Goal: Task Accomplishment & Management: Manage account settings

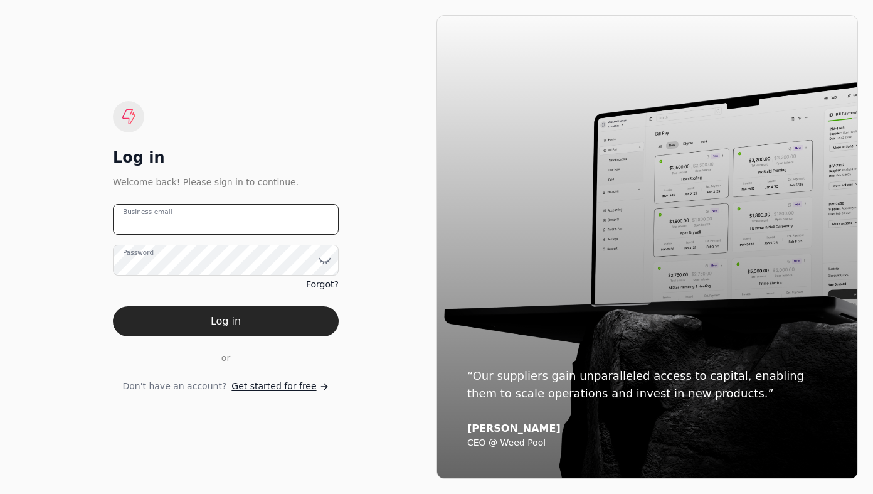
click at [298, 212] on email "Business email" at bounding box center [226, 219] width 226 height 31
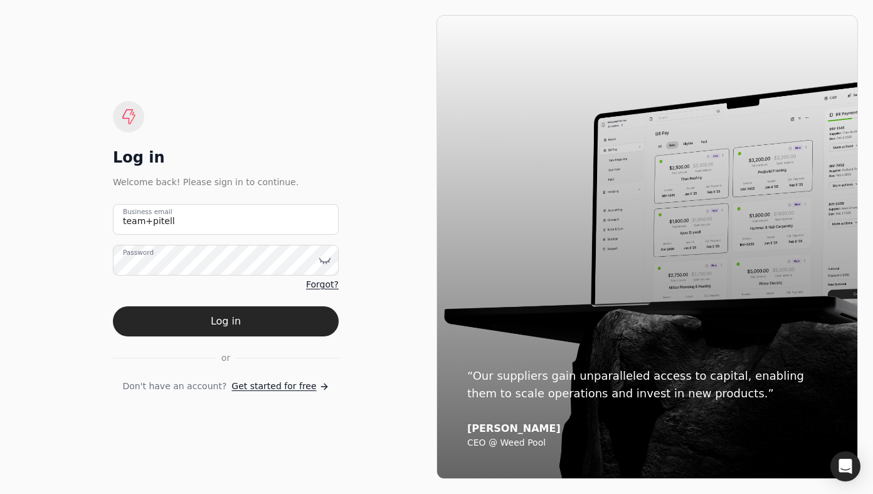
click at [252, 209] on email "team+pitell" at bounding box center [226, 219] width 226 height 31
click at [252, 210] on email "team+pitell" at bounding box center [226, 219] width 226 height 31
click at [253, 228] on email "team+pitell" at bounding box center [226, 219] width 226 height 31
click at [238, 221] on email "team+pitell" at bounding box center [226, 219] width 226 height 31
click at [171, 225] on email "team+pitell" at bounding box center [226, 219] width 226 height 31
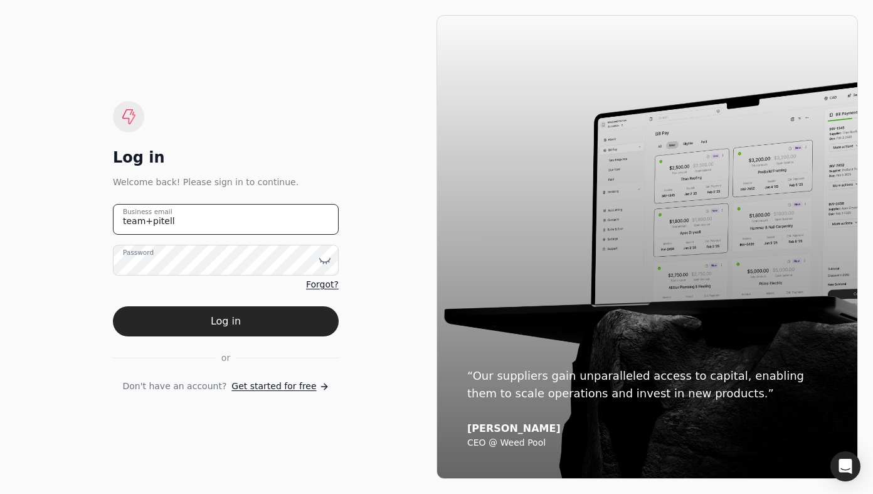
type email "team+pitell@helloquickly.com"
click at [267, 336] on form "team+pitell@helloquickly.com Business email Password Forgot? Log in or Don't ha…" at bounding box center [226, 298] width 226 height 189
drag, startPoint x: 261, startPoint y: 323, endPoint x: 217, endPoint y: 347, distance: 50.3
click at [262, 323] on button "Log in" at bounding box center [226, 321] width 226 height 30
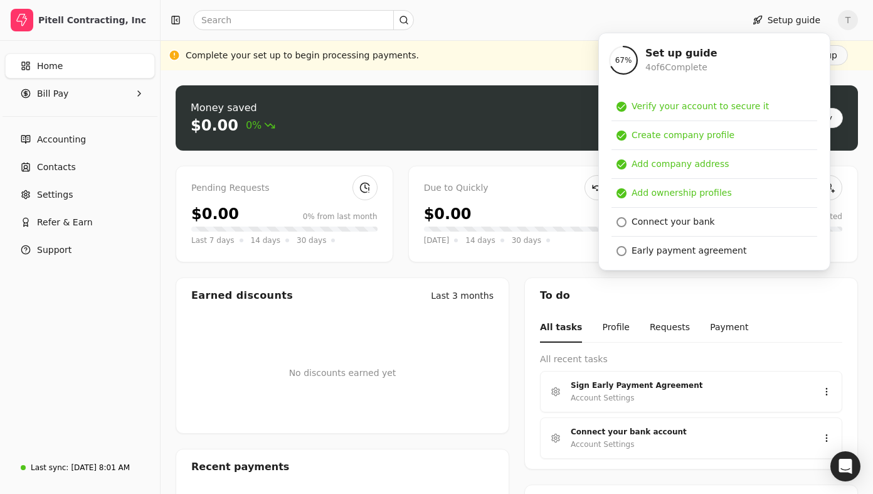
click at [164, 82] on div "Money saved $0.00 0% Approve bills Pay Pending Requests $0.00 0% from last mont…" at bounding box center [517, 349] width 713 height 559
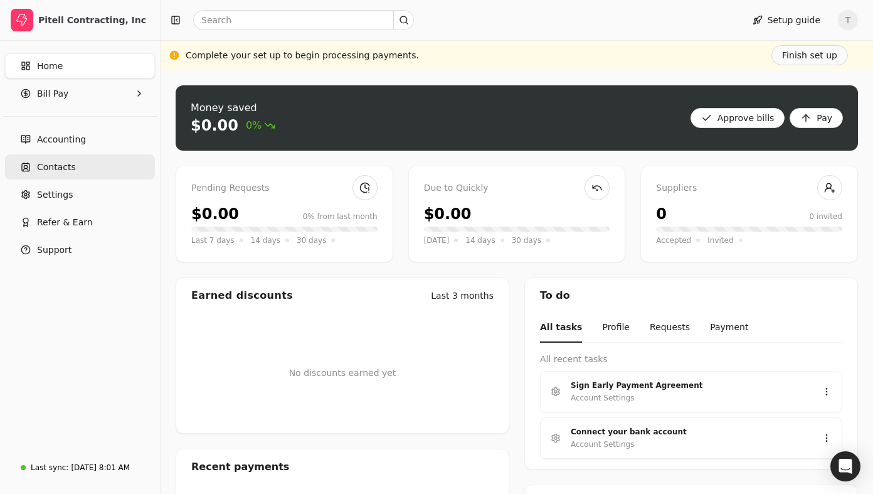
click at [83, 165] on link "Contacts" at bounding box center [80, 166] width 150 height 25
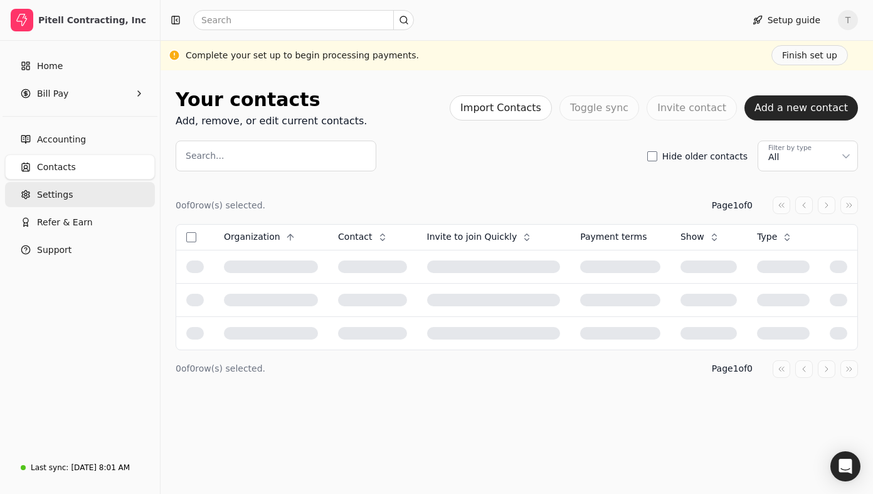
click at [97, 191] on link "Settings" at bounding box center [80, 194] width 150 height 25
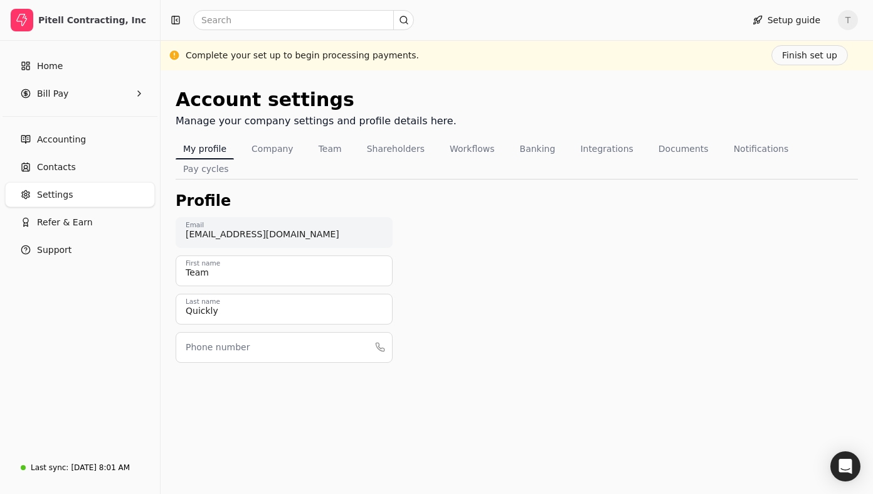
drag, startPoint x: 593, startPoint y: 153, endPoint x: 569, endPoint y: 171, distance: 30.1
click at [593, 153] on button "Integrations" at bounding box center [607, 149] width 68 height 20
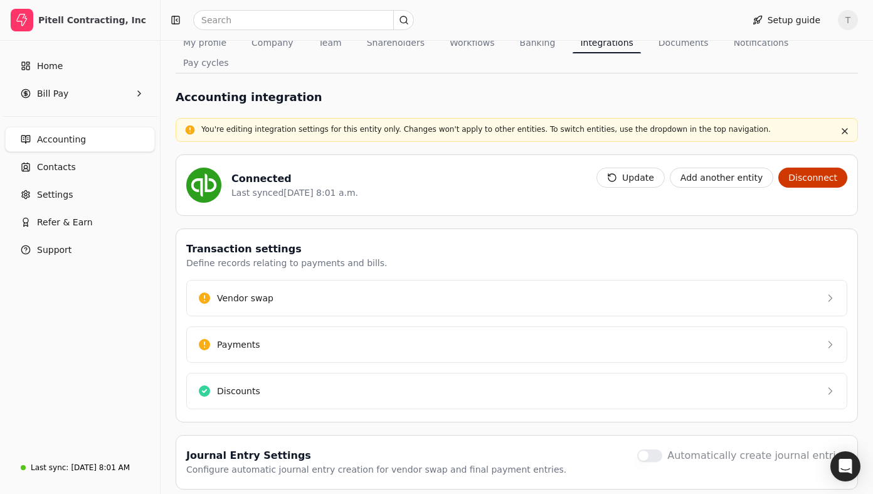
scroll to position [117, 0]
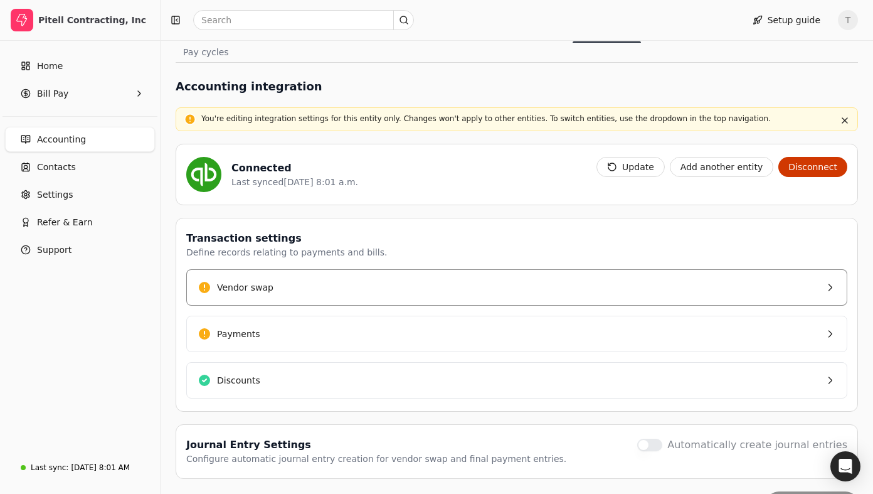
click at [362, 269] on button "Vendor swap" at bounding box center [516, 287] width 661 height 36
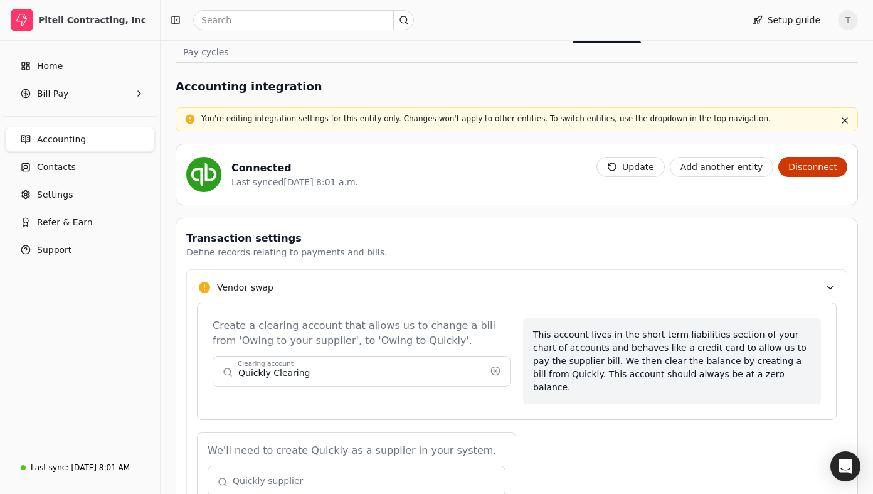
drag, startPoint x: 500, startPoint y: 349, endPoint x: 501, endPoint y: 307, distance: 42.0
click at [500, 361] on button "button" at bounding box center [495, 371] width 20 height 20
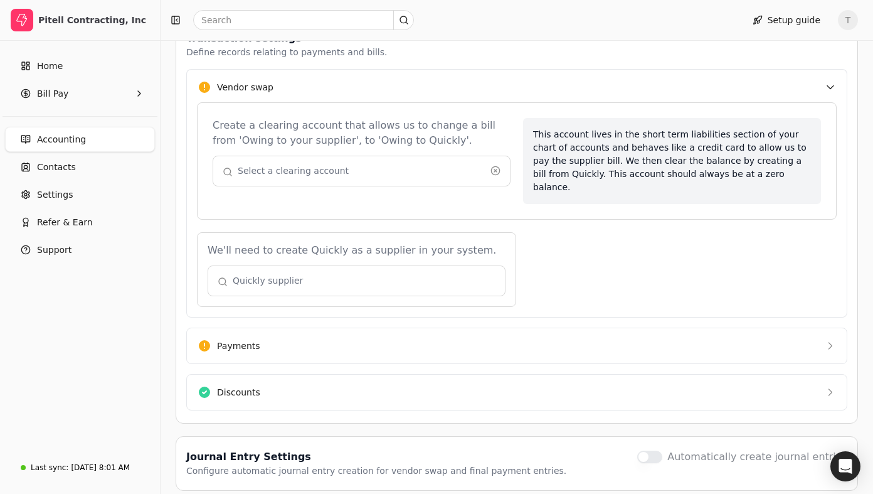
scroll to position [319, 0]
click at [473, 326] on button "Payments" at bounding box center [516, 344] width 661 height 36
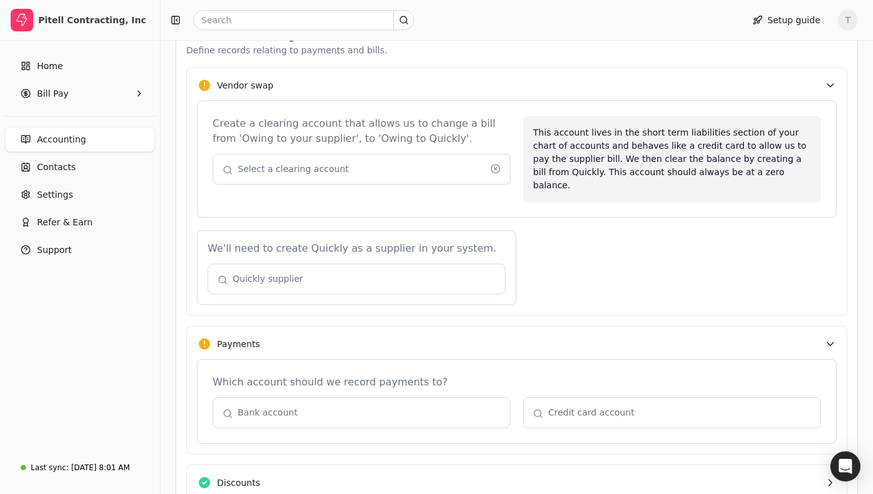
click at [424, 326] on button "Payments" at bounding box center [516, 344] width 661 height 36
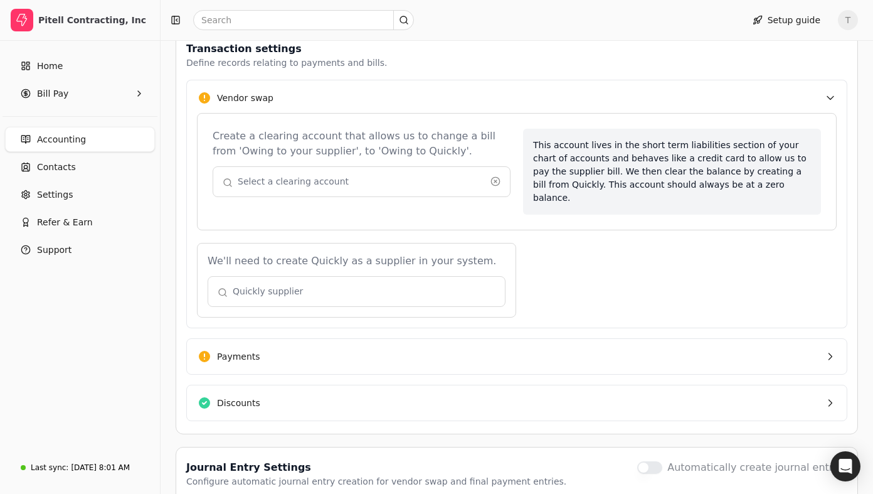
scroll to position [300, 0]
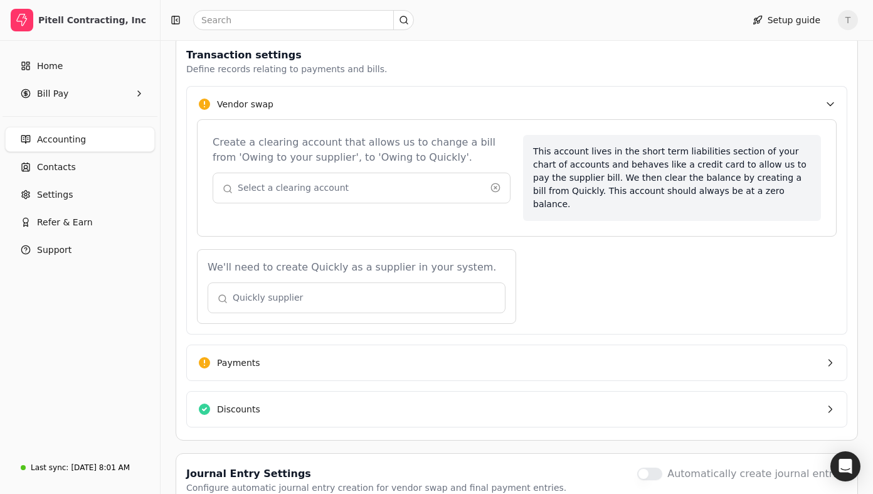
click at [713, 249] on div "We'll need to create Quickly as a supplier in your system. Quickly supplier" at bounding box center [517, 286] width 640 height 75
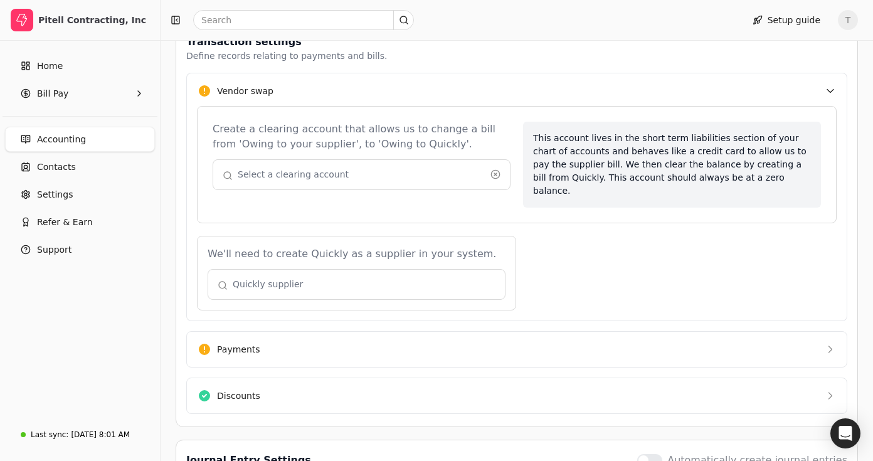
scroll to position [313, 0]
click at [397, 159] on button "button" at bounding box center [362, 174] width 298 height 30
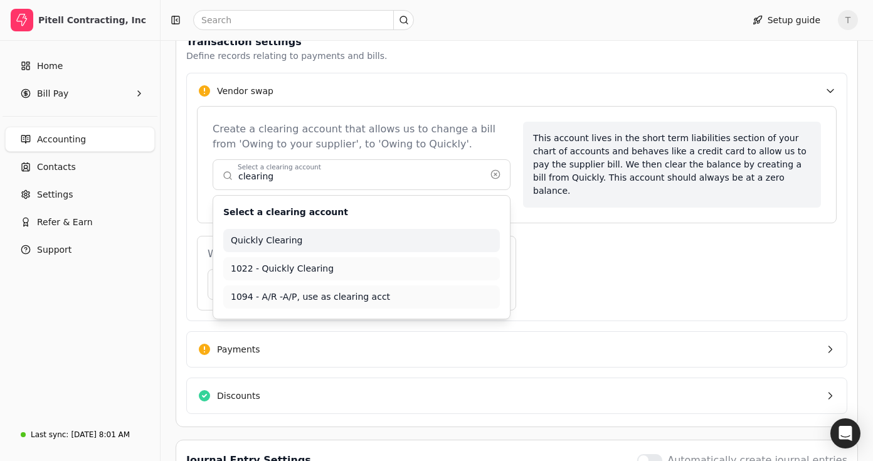
click at [470, 206] on div "Select a clearing account" at bounding box center [361, 212] width 277 height 13
click at [362, 262] on span "1022 - Quickly Clearing" at bounding box center [362, 268] width 262 height 13
type input "1022 - Quickly Clearing"
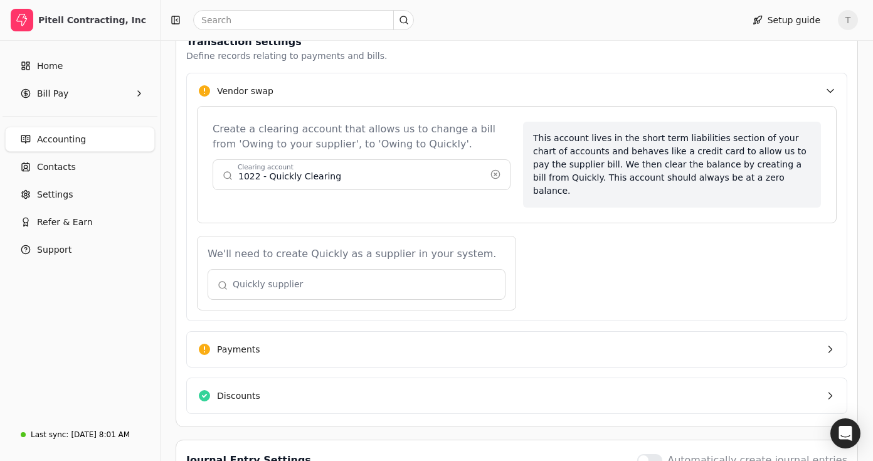
click at [602, 236] on div "We'll need to create Quickly as a supplier in your system. Quickly supplier" at bounding box center [517, 273] width 640 height 75
click at [356, 269] on button "button" at bounding box center [357, 284] width 298 height 30
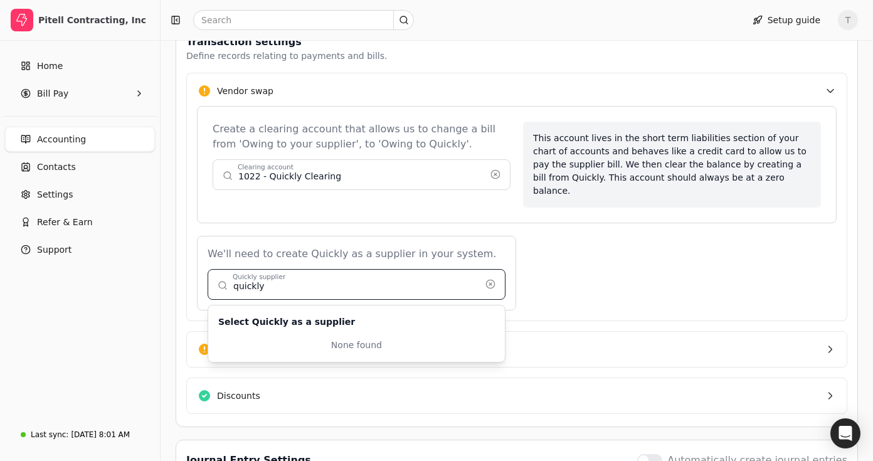
type input "quickly"
click at [432, 269] on button "button" at bounding box center [357, 284] width 298 height 30
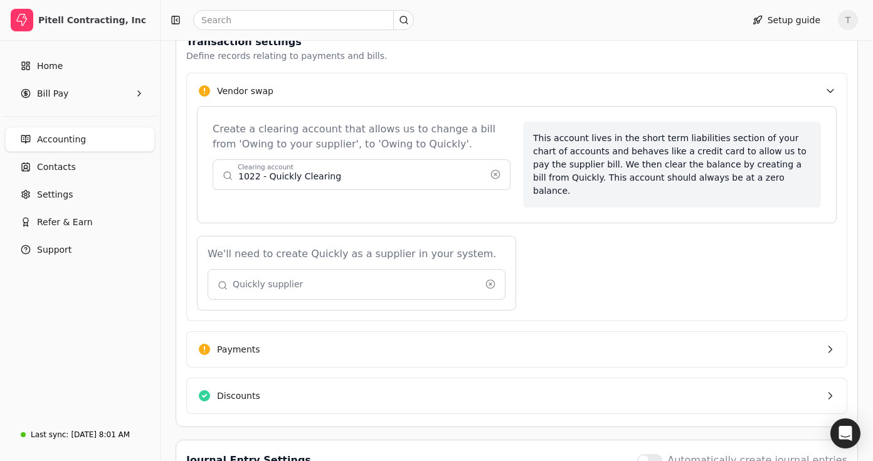
click at [386, 269] on button "button" at bounding box center [357, 284] width 298 height 30
type input "quickly"
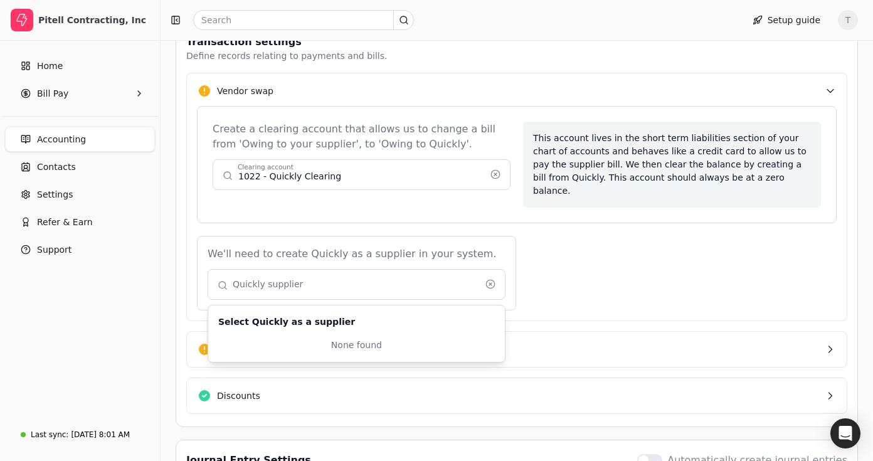
drag, startPoint x: 561, startPoint y: 253, endPoint x: 541, endPoint y: 253, distance: 20.1
click at [559, 253] on div "We'll need to create Quickly as a supplier in your system. Quickly supplier Sel…" at bounding box center [517, 273] width 640 height 75
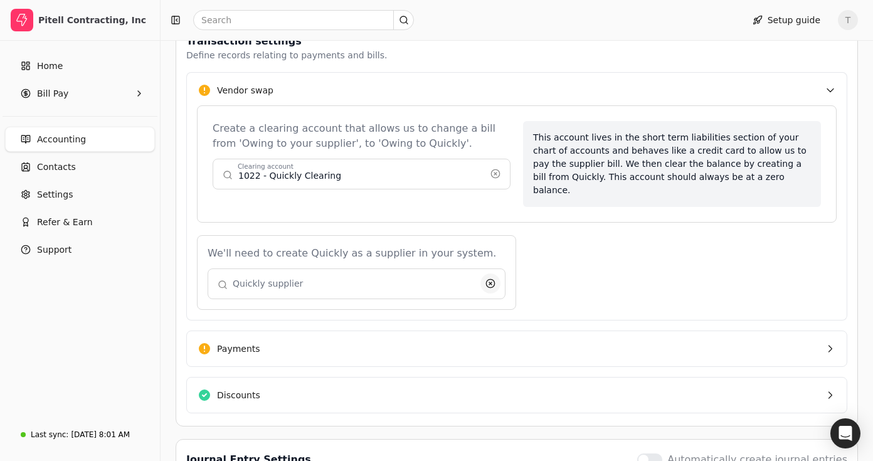
click at [488, 273] on button "button" at bounding box center [490, 283] width 20 height 20
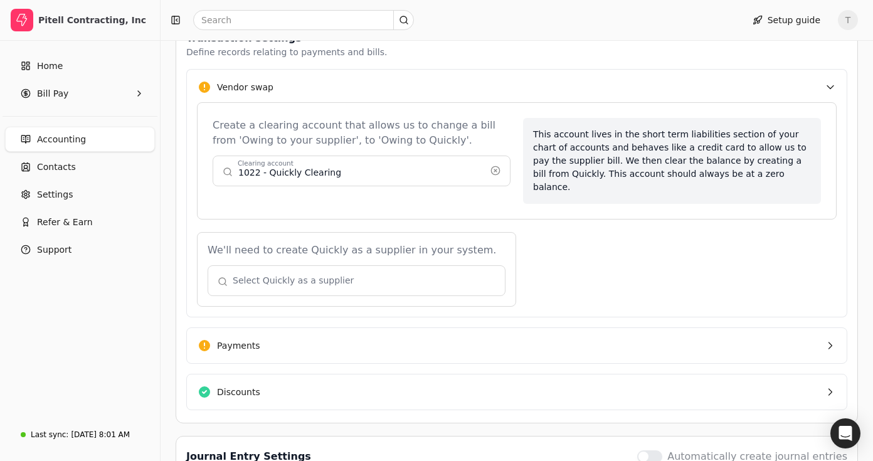
click at [386, 265] on button "button" at bounding box center [357, 280] width 298 height 30
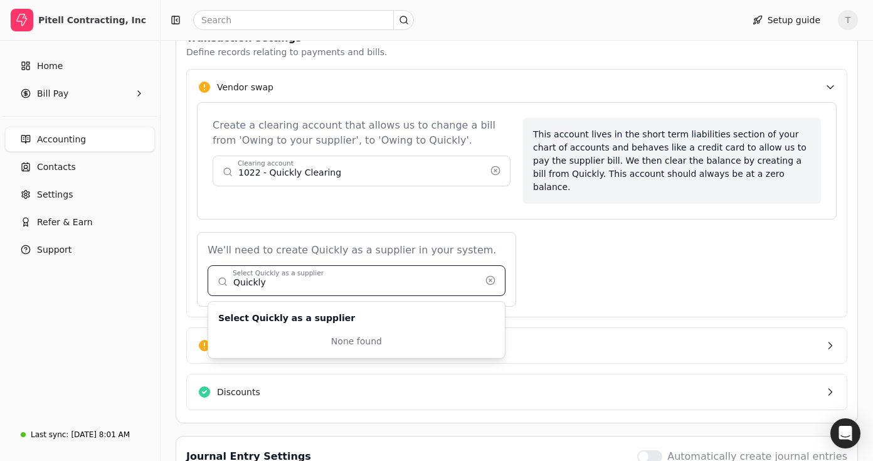
type input "Quickly"
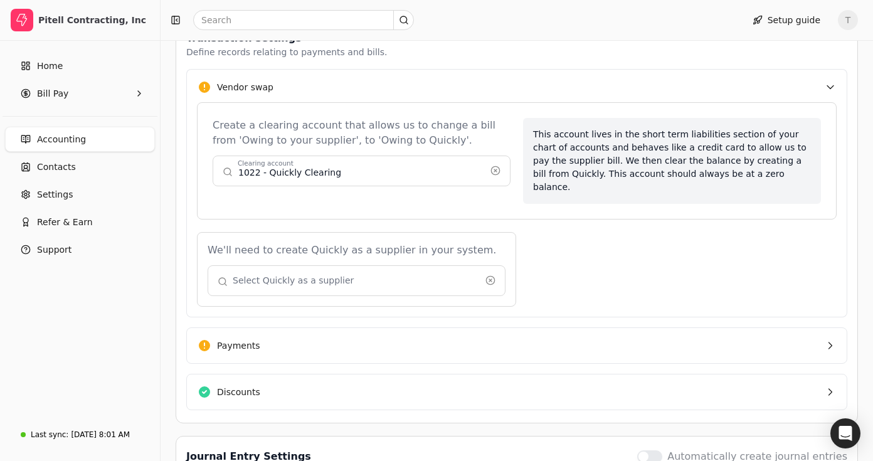
click at [474, 243] on div "We'll need to create Quickly as a supplier in your system." at bounding box center [357, 250] width 298 height 15
drag, startPoint x: 489, startPoint y: 245, endPoint x: 411, endPoint y: 245, distance: 77.8
click at [487, 270] on button "button" at bounding box center [490, 280] width 20 height 20
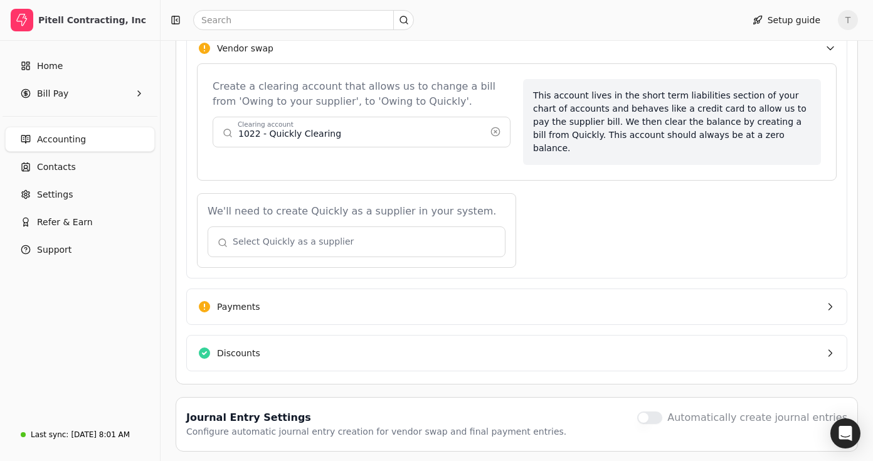
scroll to position [361, 0]
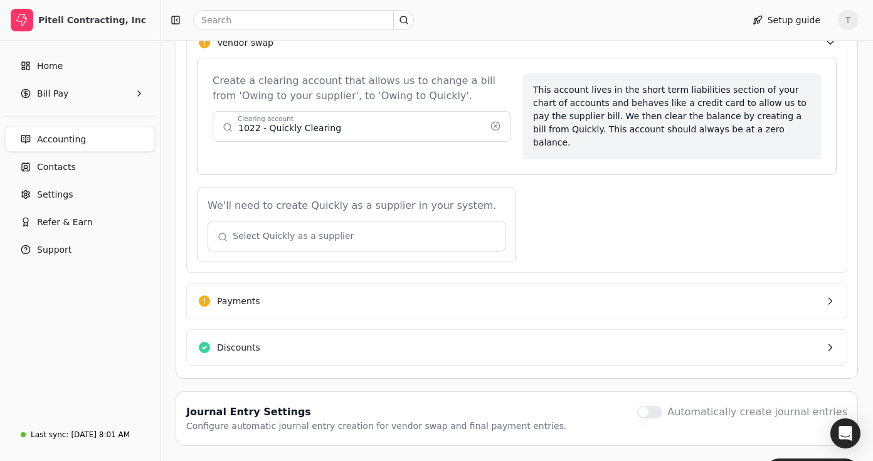
click at [337, 221] on button "button" at bounding box center [357, 236] width 298 height 30
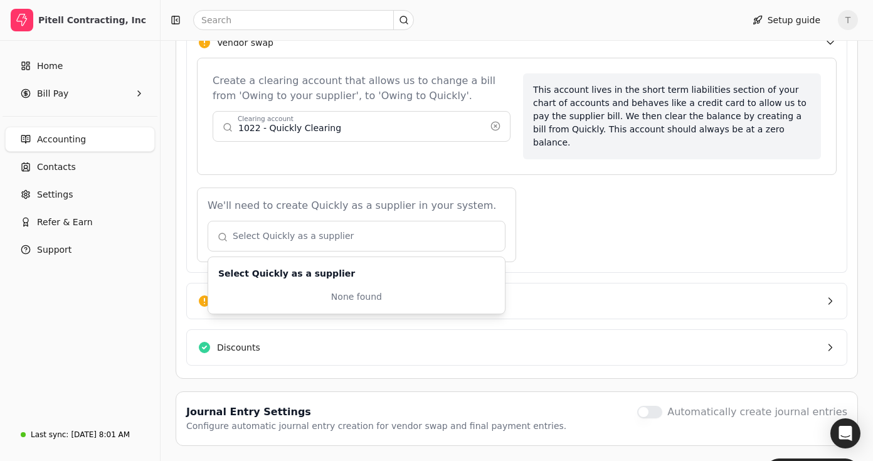
click at [559, 193] on div "We'll need to create Quickly as a supplier in your system. Select Quickly as a …" at bounding box center [517, 225] width 640 height 75
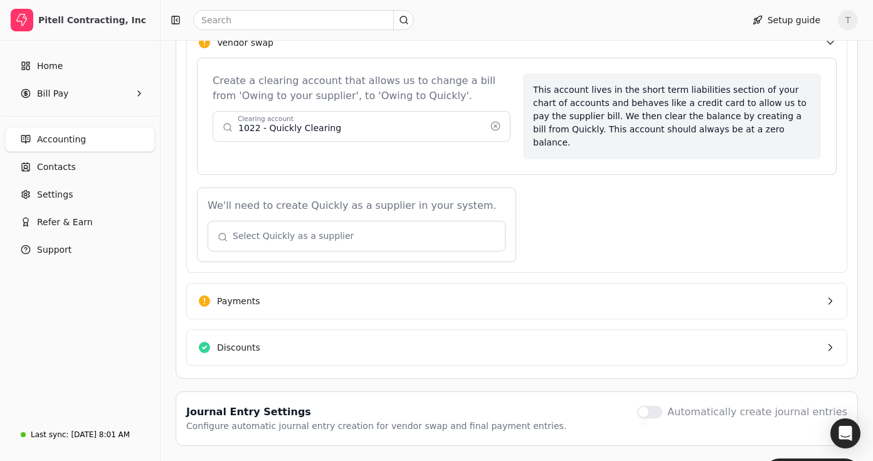
drag, startPoint x: 447, startPoint y: 265, endPoint x: 496, endPoint y: 231, distance: 59.5
click at [447, 283] on button "Payments" at bounding box center [516, 301] width 661 height 36
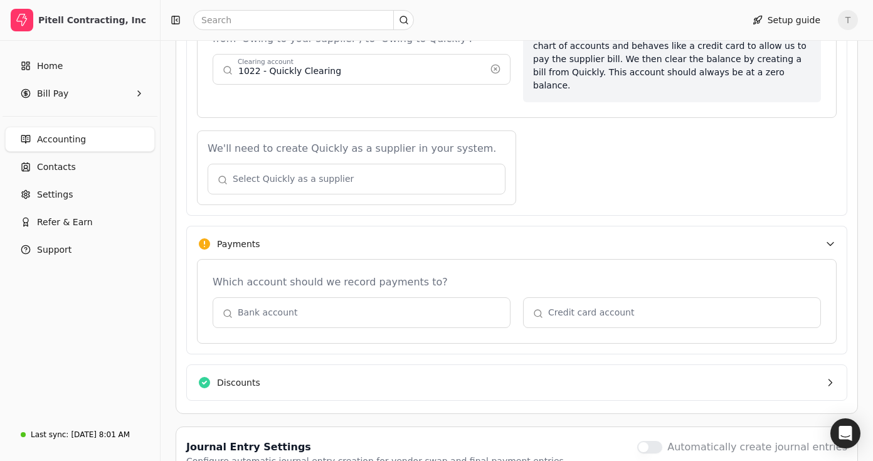
scroll to position [452, 0]
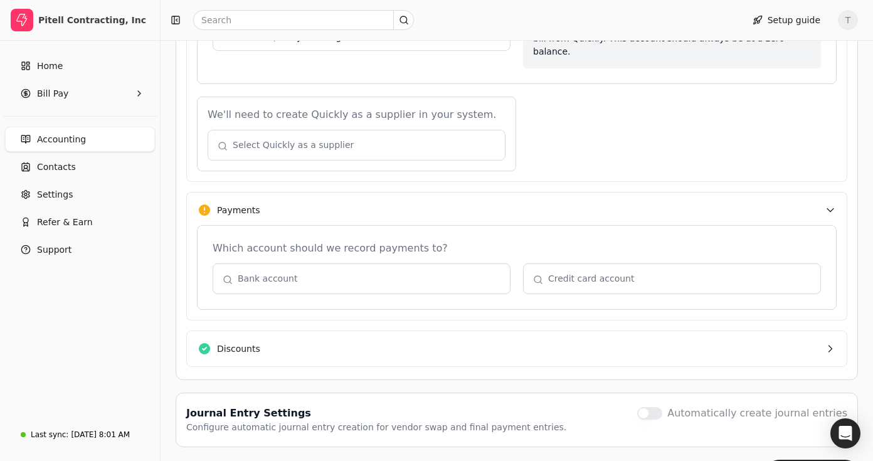
click at [361, 263] on button "button" at bounding box center [362, 278] width 298 height 30
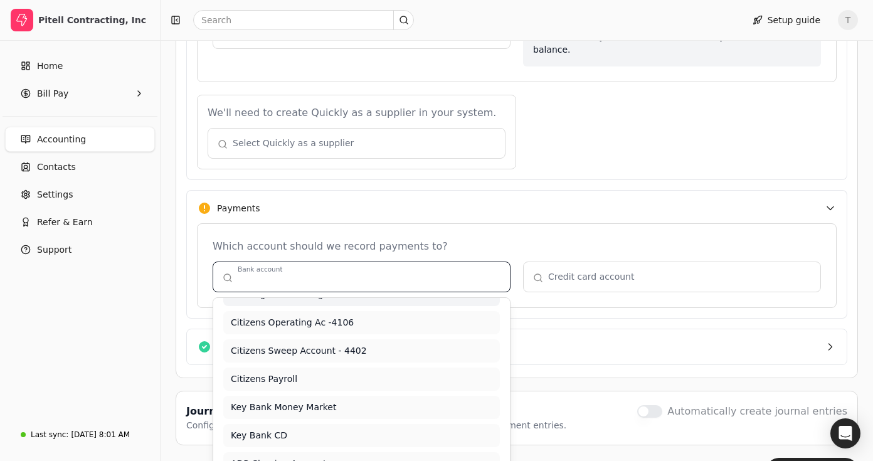
scroll to position [70, 0]
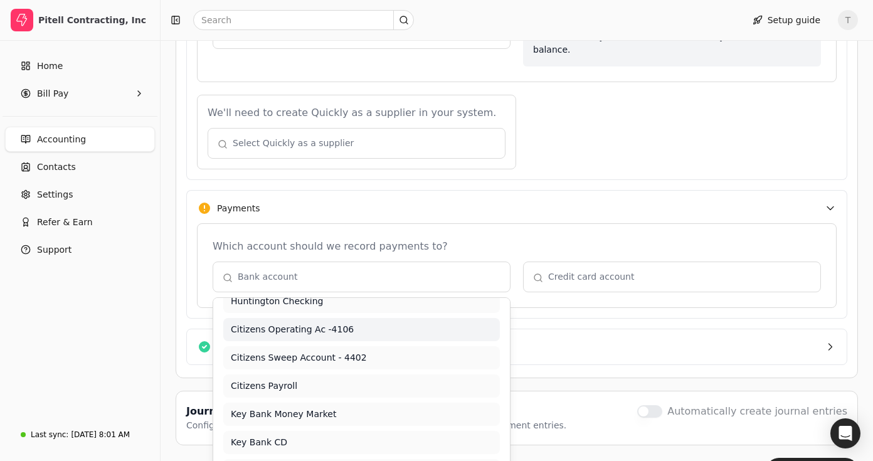
click at [339, 323] on span "Citizens Operating Ac -4106" at bounding box center [362, 329] width 262 height 13
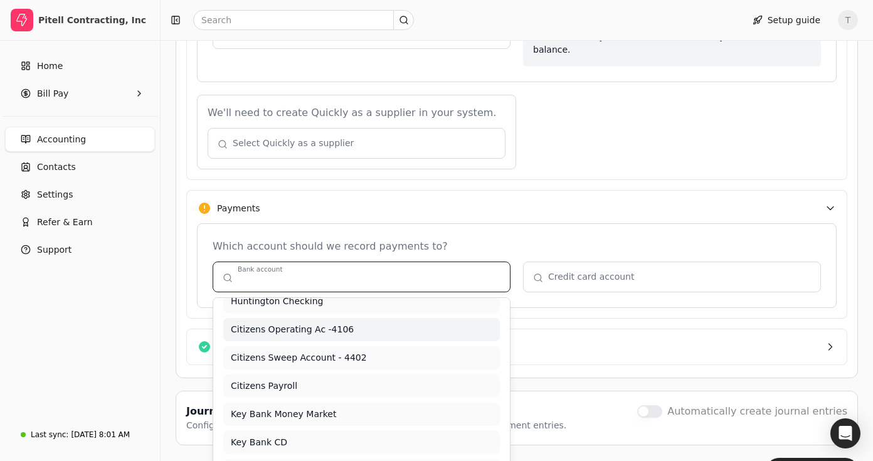
type input "Citizens Operating Ac -4106"
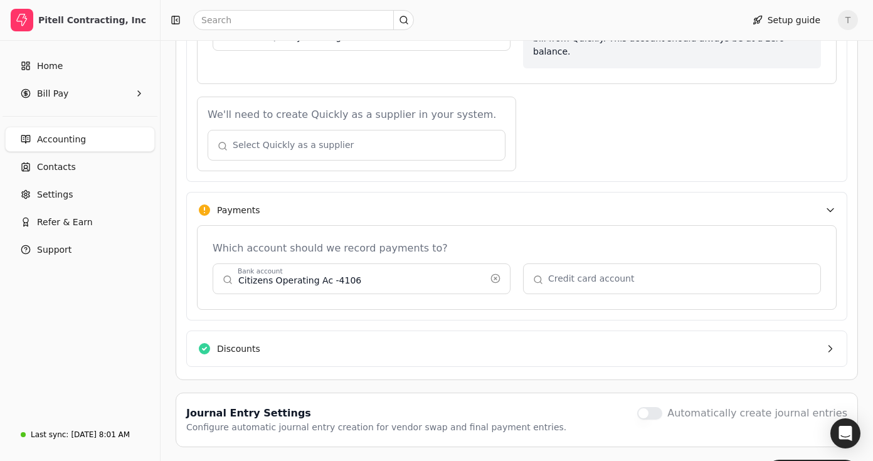
click at [644, 241] on div "Which account should we record payments to?" at bounding box center [517, 248] width 608 height 15
drag, startPoint x: 427, startPoint y: 310, endPoint x: 551, endPoint y: 297, distance: 125.0
click at [427, 331] on button "Discounts" at bounding box center [516, 349] width 661 height 36
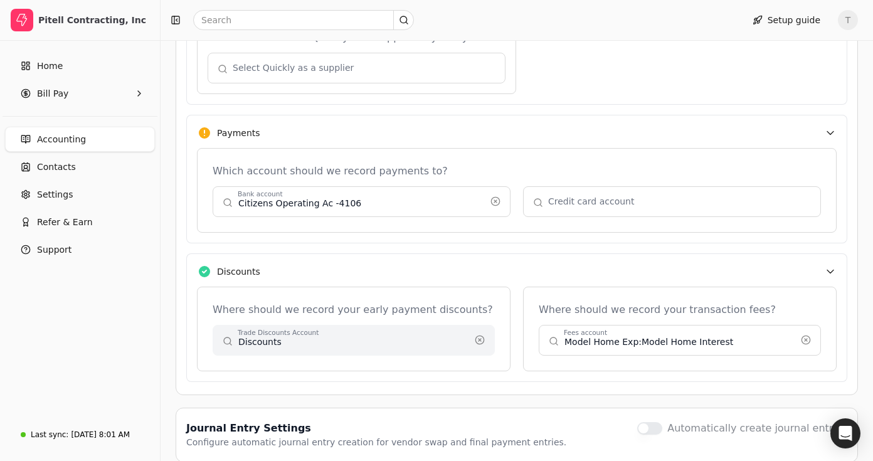
scroll to position [538, 0]
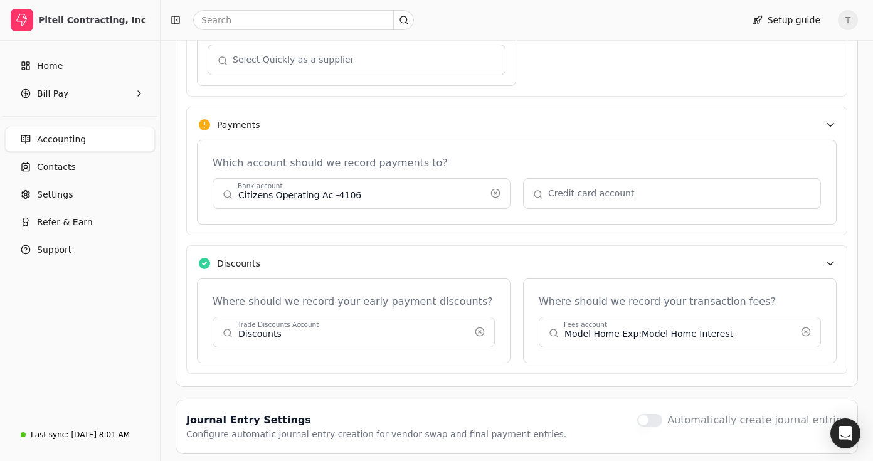
click at [413, 317] on button "button" at bounding box center [354, 332] width 282 height 30
type input "Discounts"
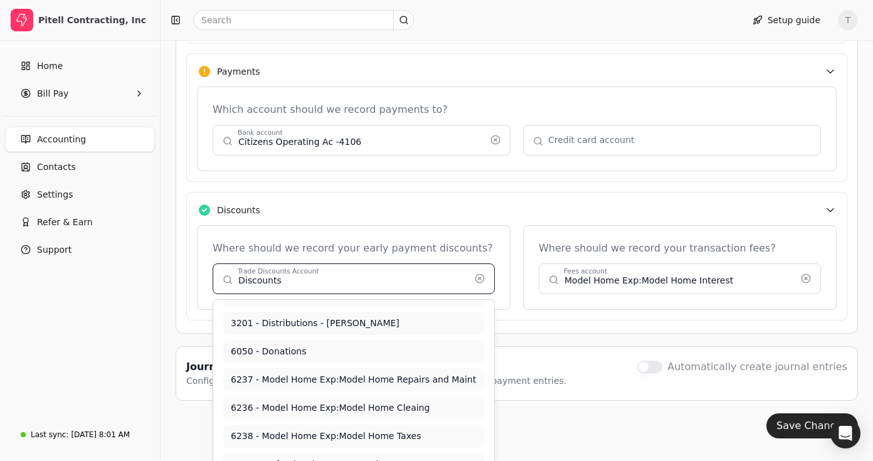
scroll to position [290, 0]
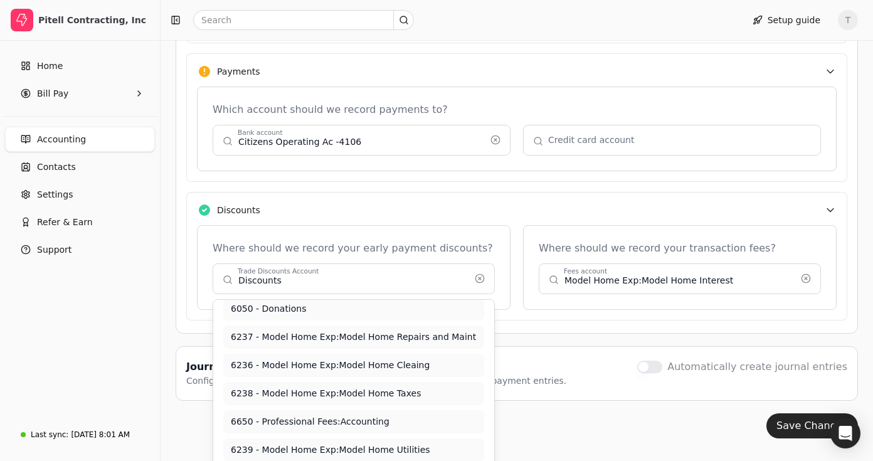
drag, startPoint x: 224, startPoint y: 240, endPoint x: 129, endPoint y: 235, distance: 94.8
click at [287, 263] on button "button" at bounding box center [354, 278] width 282 height 30
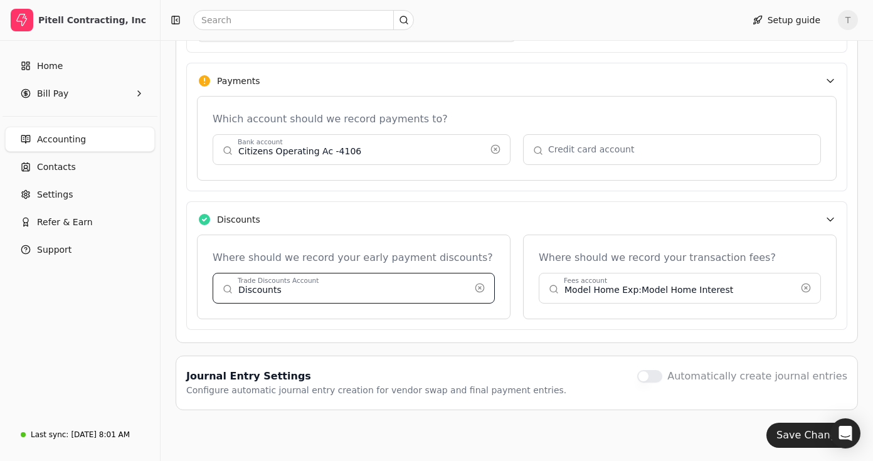
scroll to position [544, 0]
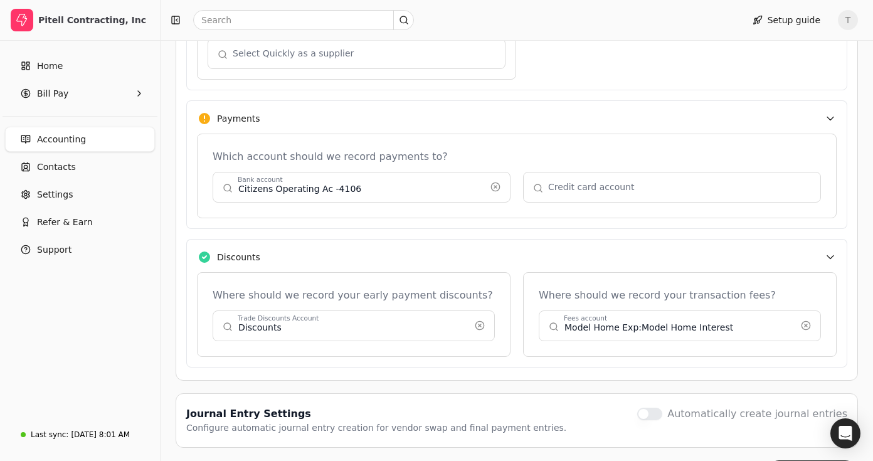
drag, startPoint x: 481, startPoint y: 287, endPoint x: 393, endPoint y: 285, distance: 87.8
click at [480, 315] on button "button" at bounding box center [480, 325] width 20 height 20
click at [359, 310] on button "button" at bounding box center [354, 325] width 282 height 30
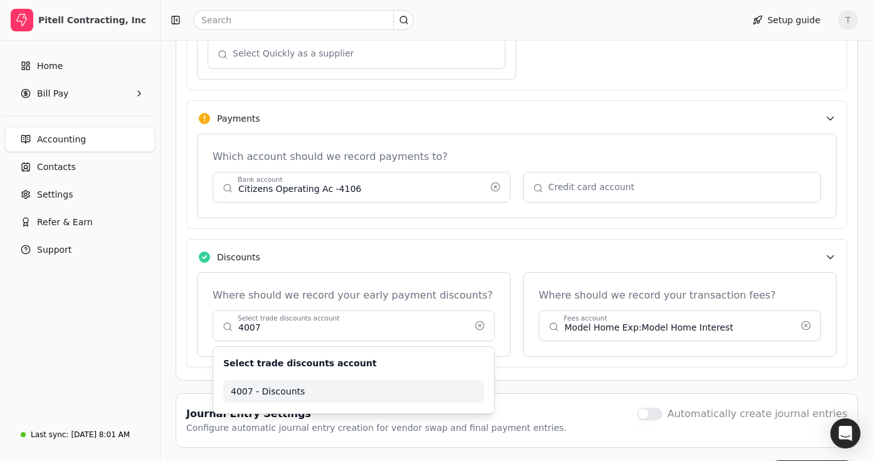
click at [309, 385] on span "4007 - Discounts" at bounding box center [354, 391] width 246 height 13
type input "4007 - Discounts"
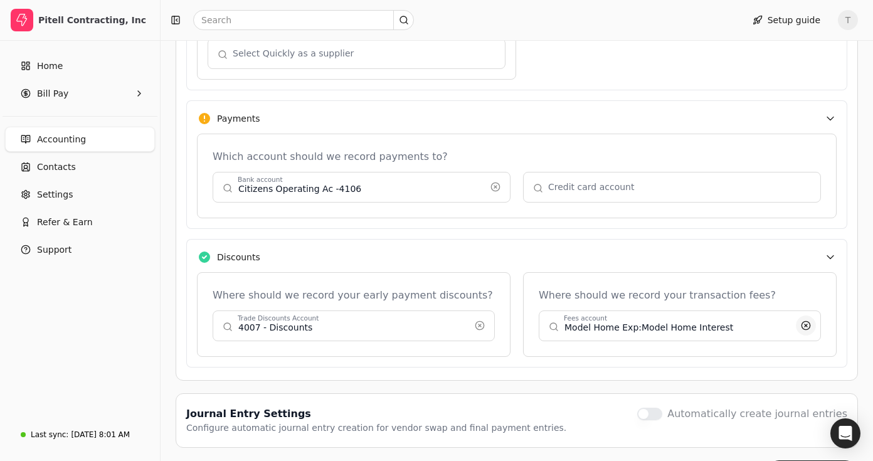
click at [490, 315] on button "button" at bounding box center [480, 325] width 20 height 20
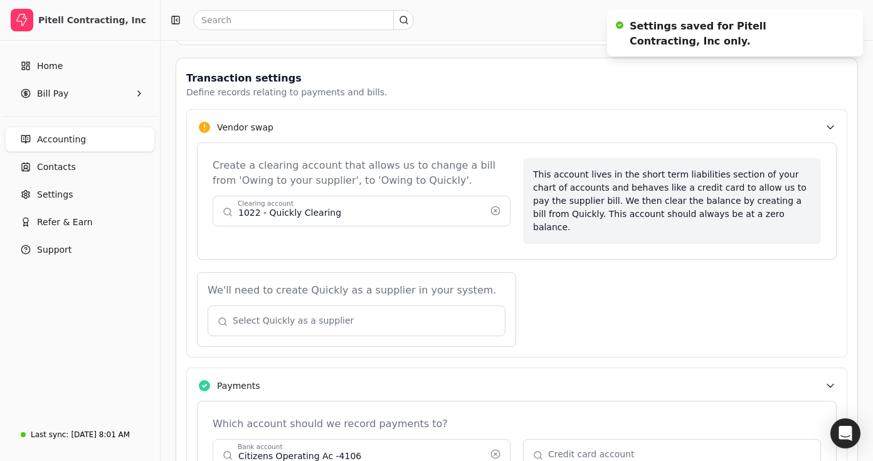
scroll to position [279, 0]
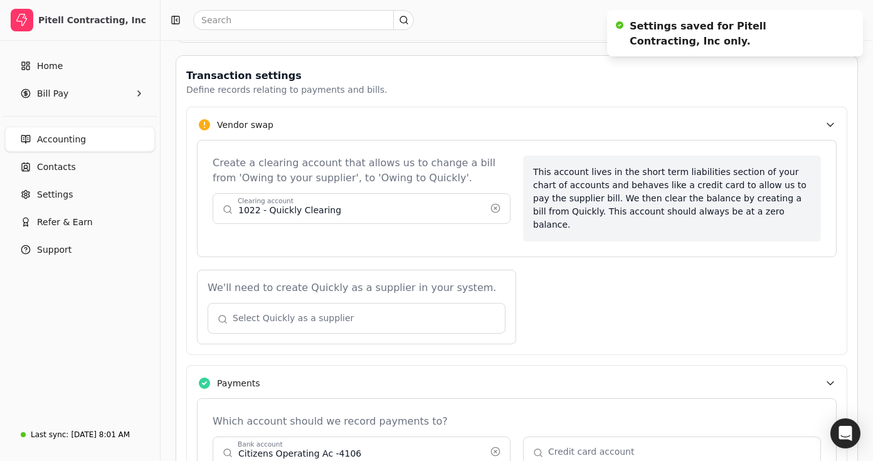
click at [384, 303] on button "button" at bounding box center [357, 318] width 298 height 30
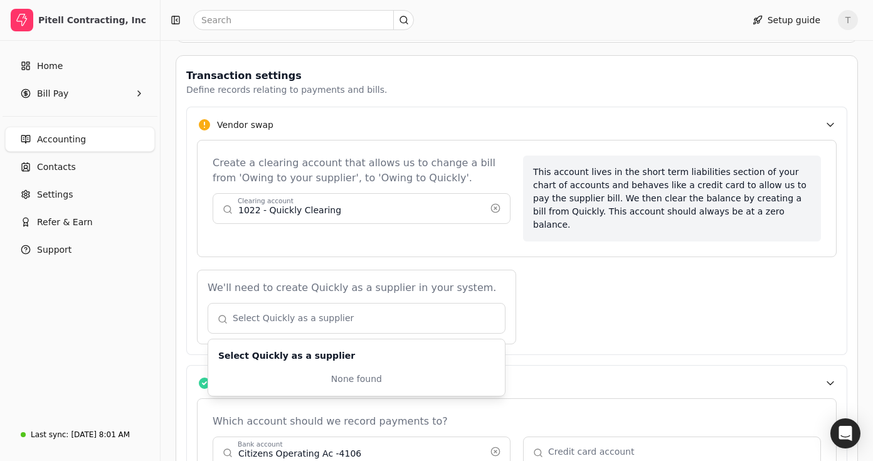
click at [584, 270] on div "We'll need to create Quickly as a supplier in your system. Select Quickly as a …" at bounding box center [517, 307] width 640 height 75
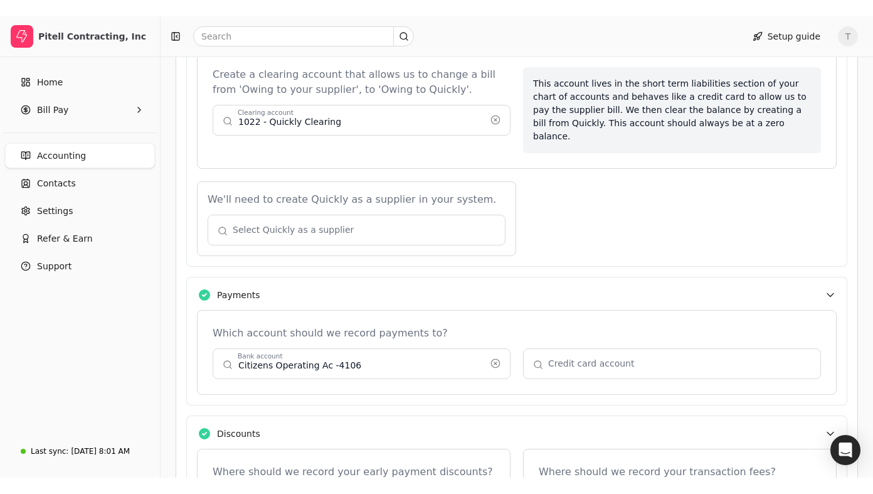
scroll to position [0, 0]
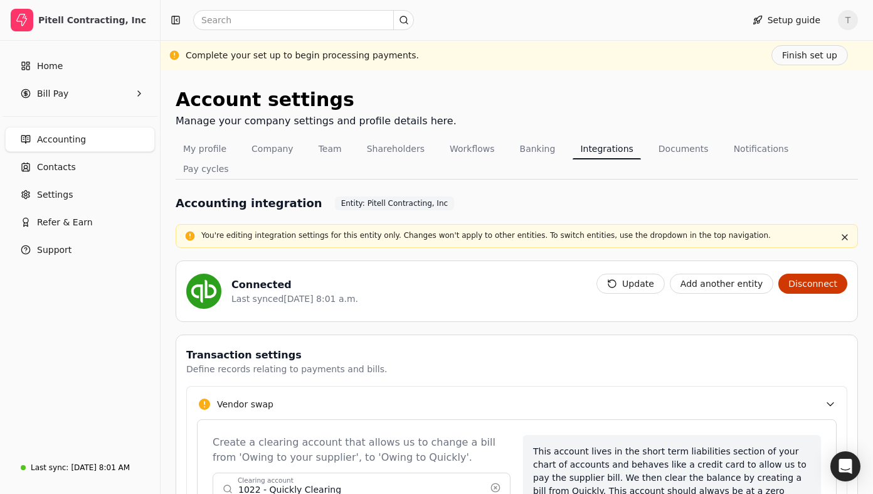
click at [730, 107] on div "Account settings Manage your company settings and profile details here." at bounding box center [517, 111] width 682 height 53
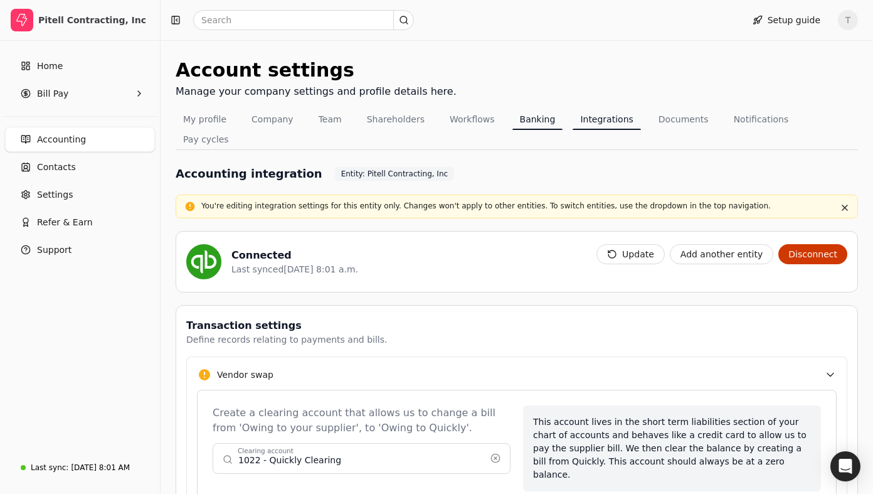
scroll to position [43, 0]
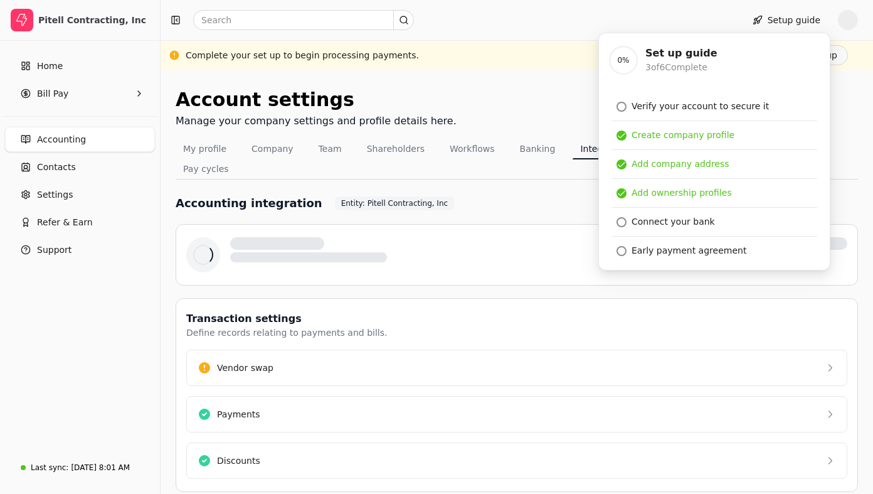
scroll to position [43, 0]
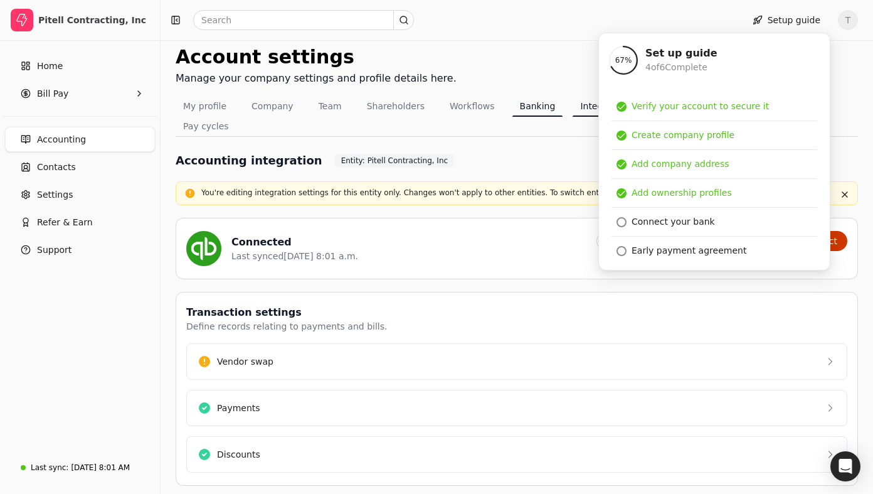
click at [524, 107] on button "Banking" at bounding box center [537, 106] width 51 height 20
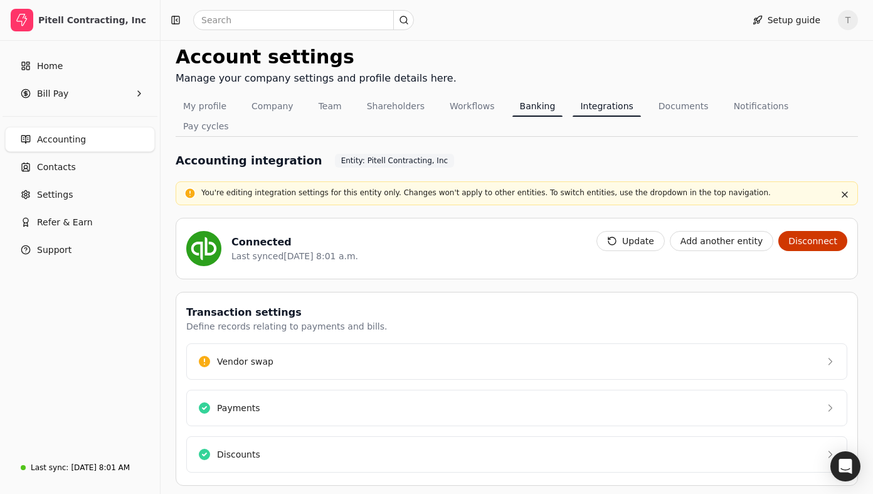
click at [526, 114] on button "Banking" at bounding box center [537, 106] width 51 height 20
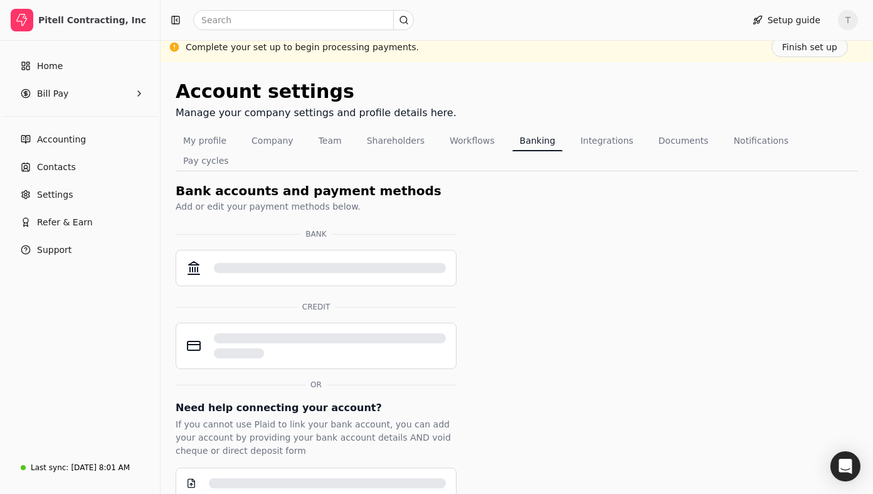
scroll to position [1, 0]
